Goal: Task Accomplishment & Management: Use online tool/utility

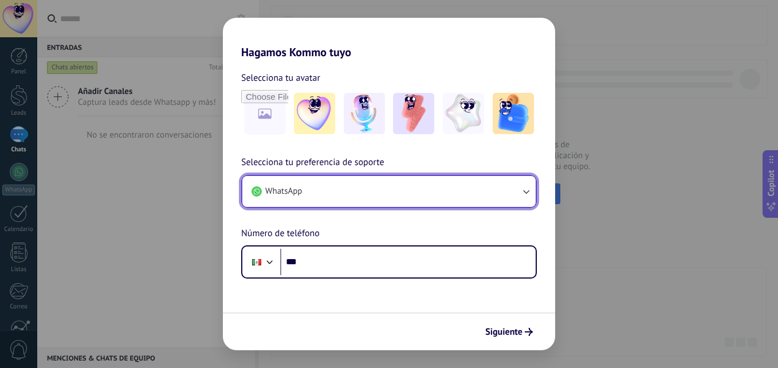
click at [344, 180] on button "WhatsApp" at bounding box center [388, 191] width 293 height 31
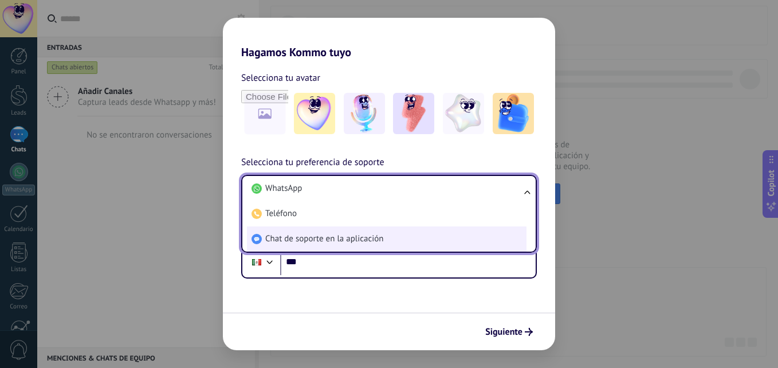
click at [351, 234] on span "Chat de soporte en la aplicación" at bounding box center [324, 238] width 118 height 11
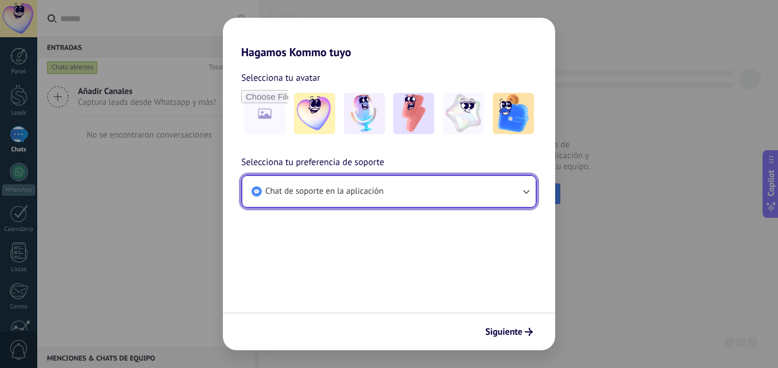
click at [370, 196] on span "Chat de soporte en la aplicación" at bounding box center [324, 191] width 118 height 11
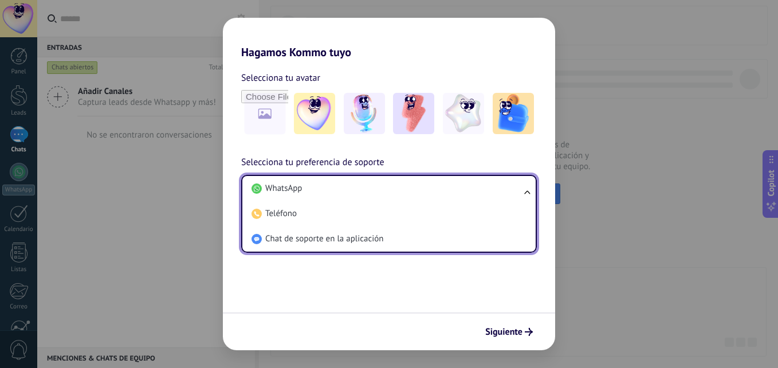
click at [366, 272] on form "Selecciona tu avatar Selecciona tu preferencia de soporte Chat de soporte en la…" at bounding box center [389, 204] width 332 height 291
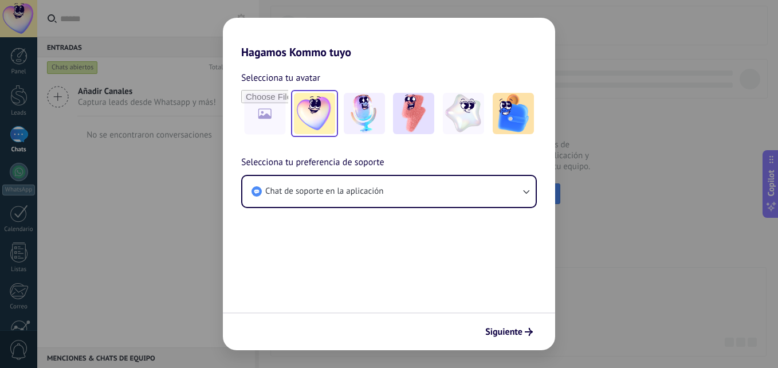
click at [334, 104] on img at bounding box center [314, 113] width 41 height 41
click at [368, 108] on img at bounding box center [364, 113] width 41 height 41
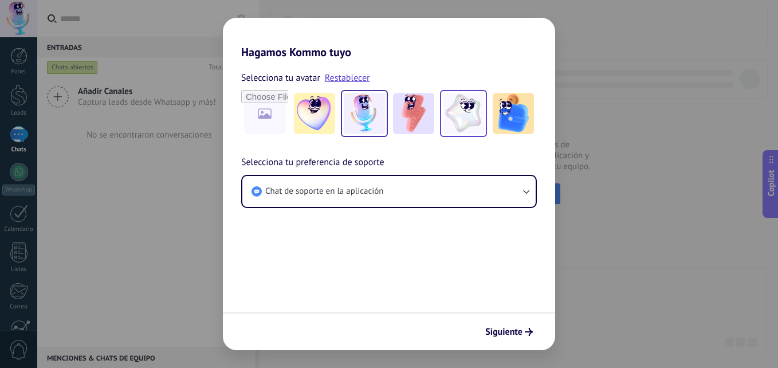
click at [452, 101] on img at bounding box center [463, 113] width 41 height 41
click at [530, 328] on icon "submit" at bounding box center [529, 332] width 8 height 8
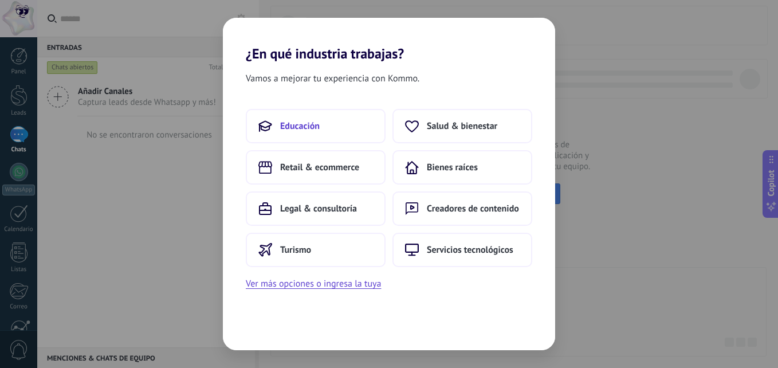
click at [312, 127] on span "Educación" at bounding box center [300, 125] width 40 height 11
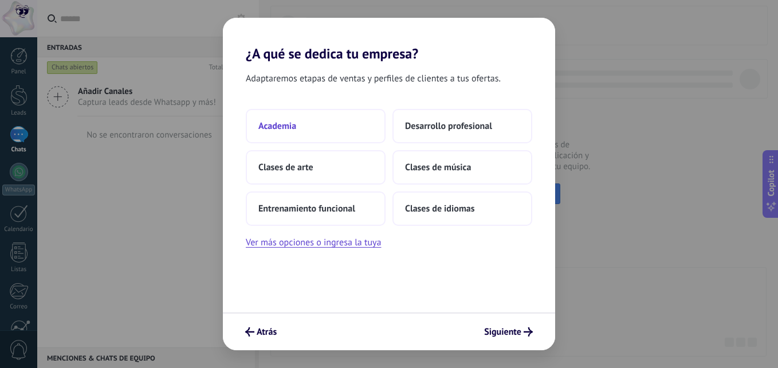
click at [326, 127] on button "Academia" at bounding box center [316, 126] width 140 height 34
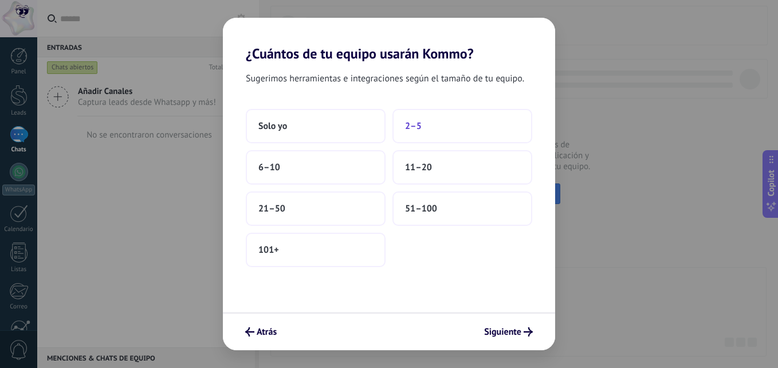
click at [410, 139] on button "2–5" at bounding box center [462, 126] width 140 height 34
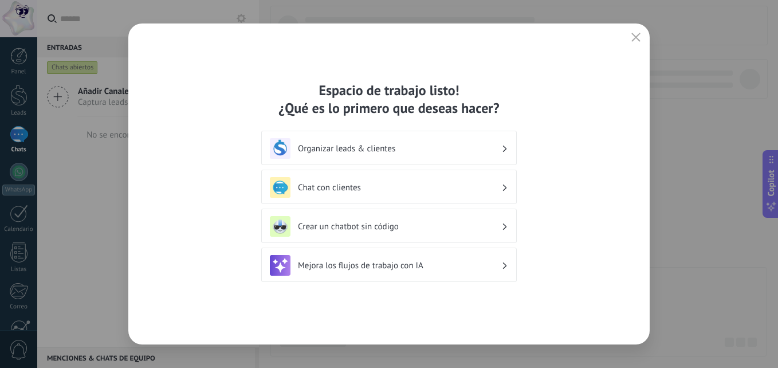
click at [492, 187] on h3 "Chat con clientes" at bounding box center [399, 187] width 203 height 11
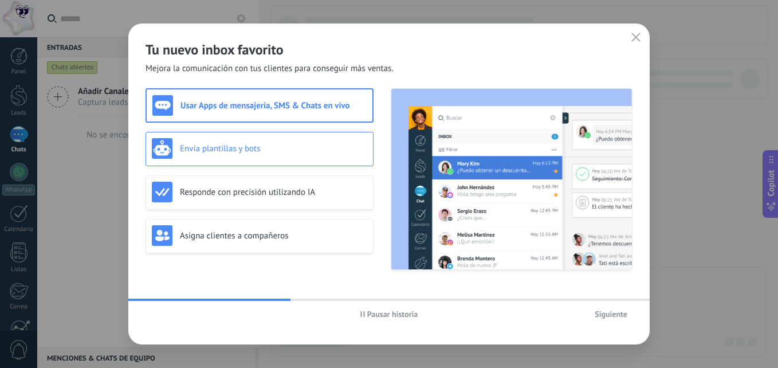
click at [308, 153] on h3 "Envía plantillas y bots" at bounding box center [273, 148] width 187 height 11
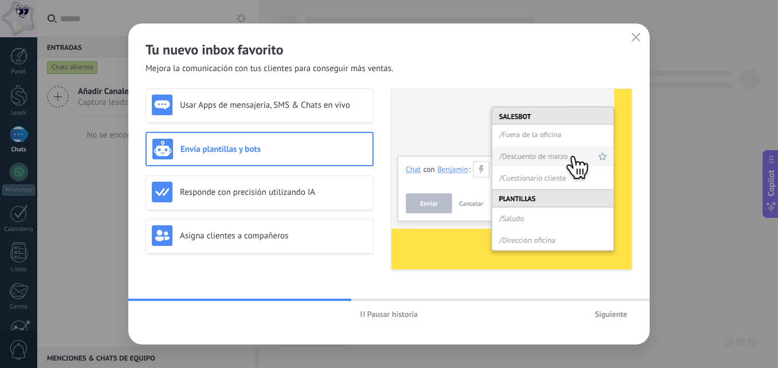
click at [330, 173] on div "Usar Apps de mensajería, SMS & Chats en vivo Envía plantillas y bots Responde c…" at bounding box center [260, 179] width 228 height 182
click at [327, 129] on div "Usar Apps de mensajería, SMS & Chats en vivo Envía plantillas y bots Responde c…" at bounding box center [260, 179] width 228 height 182
click at [401, 311] on span "Pausar historia" at bounding box center [392, 314] width 51 height 8
click at [333, 118] on div "Usar Apps de mensajería, SMS & Chats en vivo" at bounding box center [260, 105] width 228 height 34
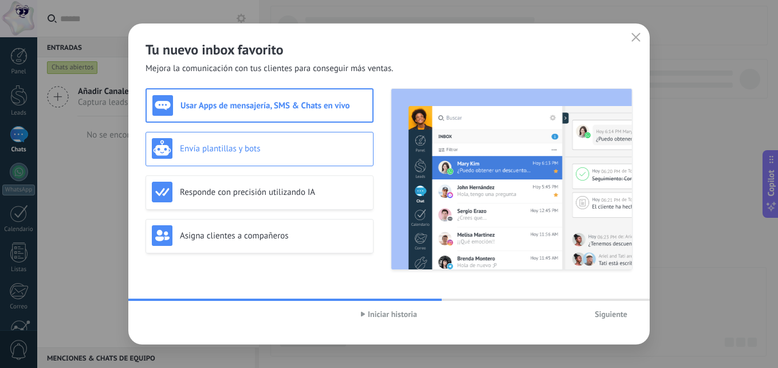
click at [324, 136] on div "Envía plantillas y bots" at bounding box center [260, 149] width 228 height 34
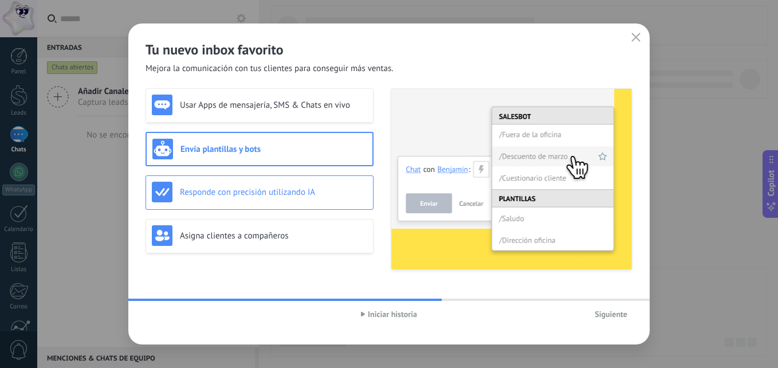
click at [349, 179] on div "Responde con precisión utilizando IA" at bounding box center [260, 192] width 228 height 34
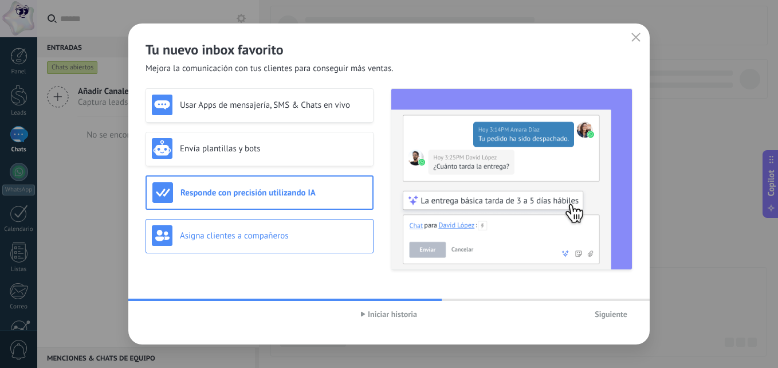
click at [306, 234] on h3 "Asigna clientes a compañeros" at bounding box center [273, 235] width 187 height 11
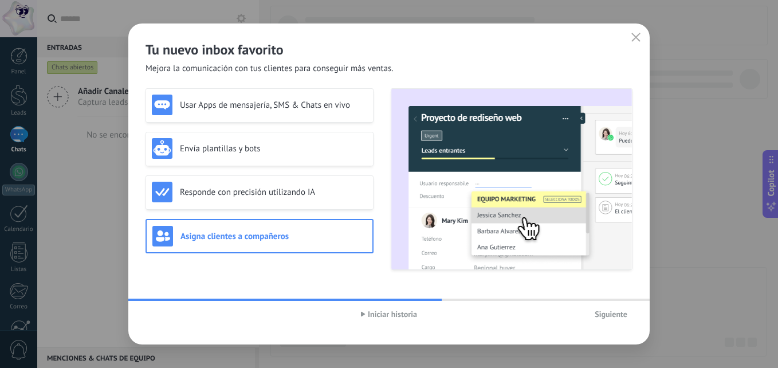
click at [619, 308] on button "Siguiente" at bounding box center [610, 313] width 43 height 17
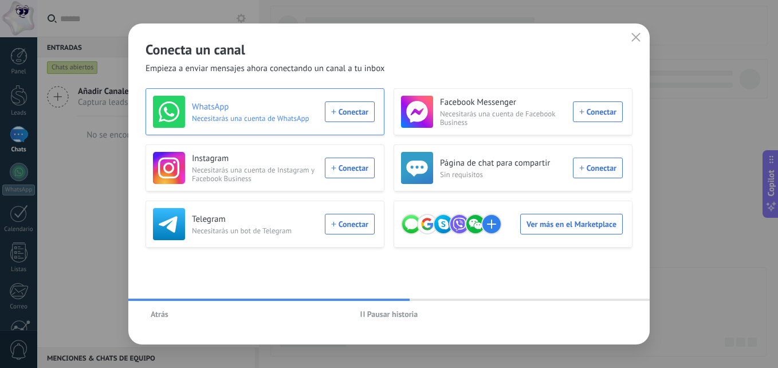
click at [329, 111] on div "WhatsApp Necesitarás una cuenta de WhatsApp Conectar" at bounding box center [264, 112] width 222 height 32
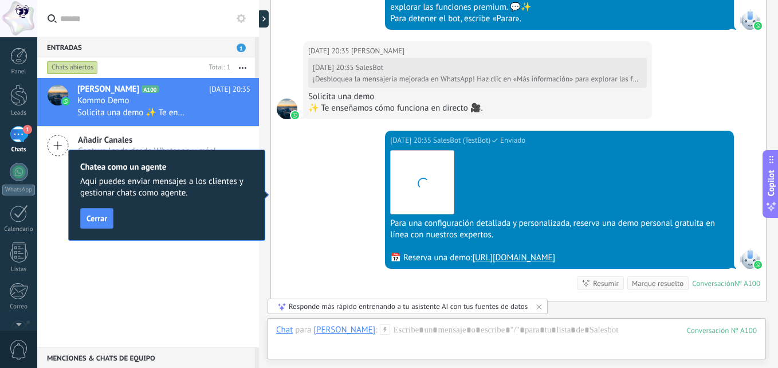
scroll to position [1239, 0]
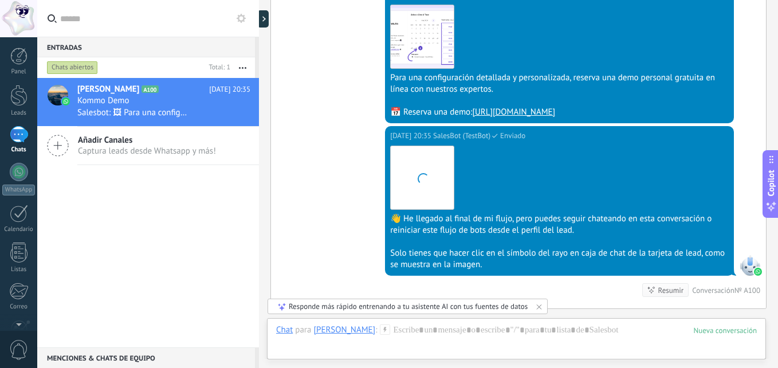
click at [211, 291] on div "[PERSON_NAME] A100 [DATE] 20:35 Kommo Demo Salesbot: 🖼 Para una configuración d…" at bounding box center [148, 212] width 222 height 269
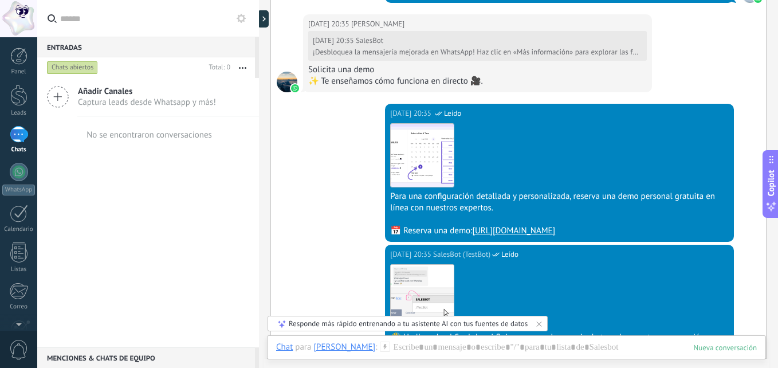
scroll to position [1116, 0]
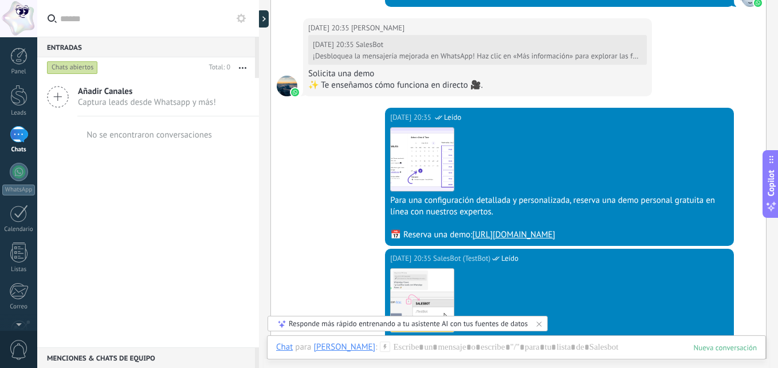
click at [533, 240] on link "[URL][DOMAIN_NAME]" at bounding box center [513, 234] width 83 height 11
